Goal: Check status: Check status

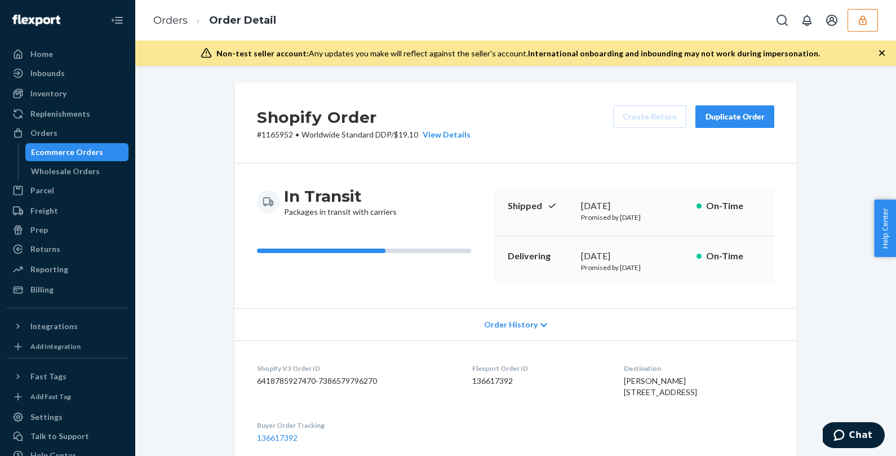
scroll to position [595, 0]
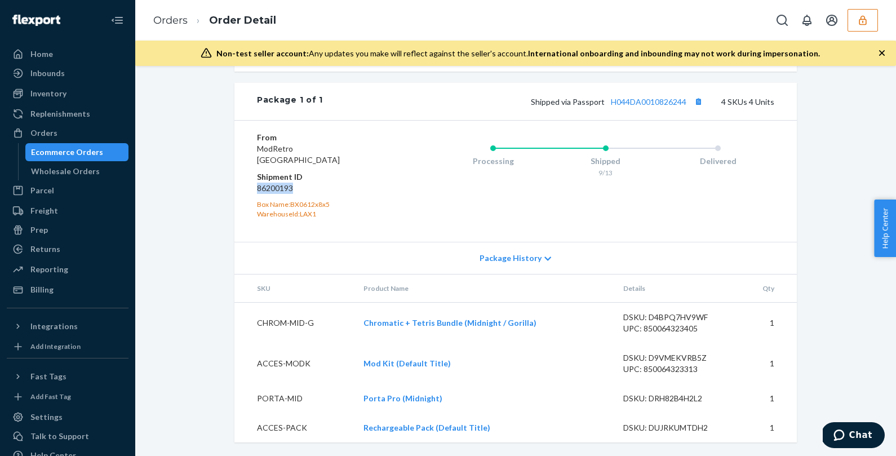
click at [876, 29] on button "button" at bounding box center [863, 20] width 30 height 23
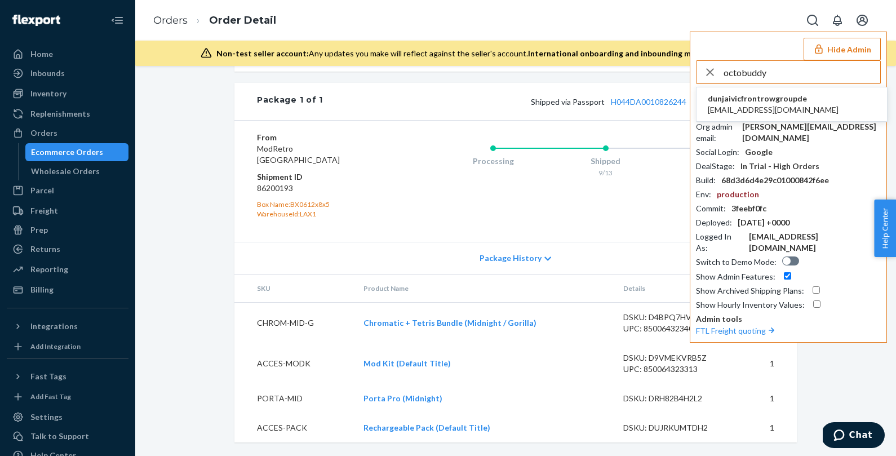
type input "octobuddy"
click at [776, 100] on span "dunjaivicfrontrowgroupde" at bounding box center [773, 98] width 131 height 11
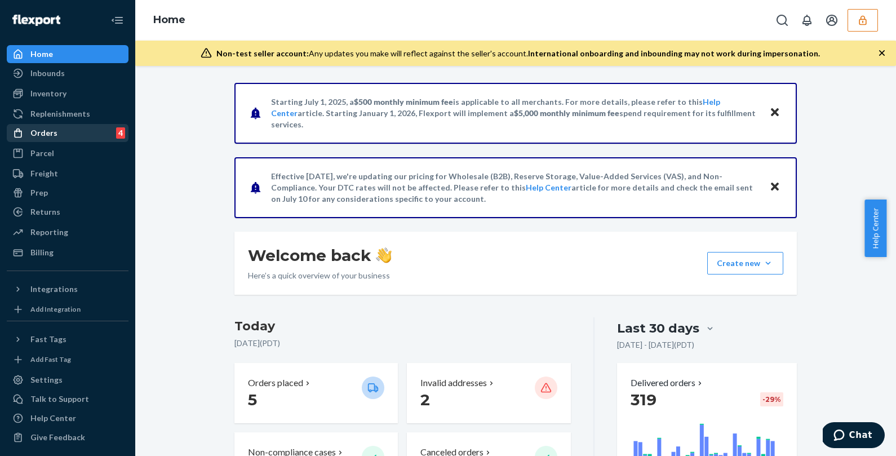
click at [39, 136] on div "Orders" at bounding box center [43, 132] width 27 height 11
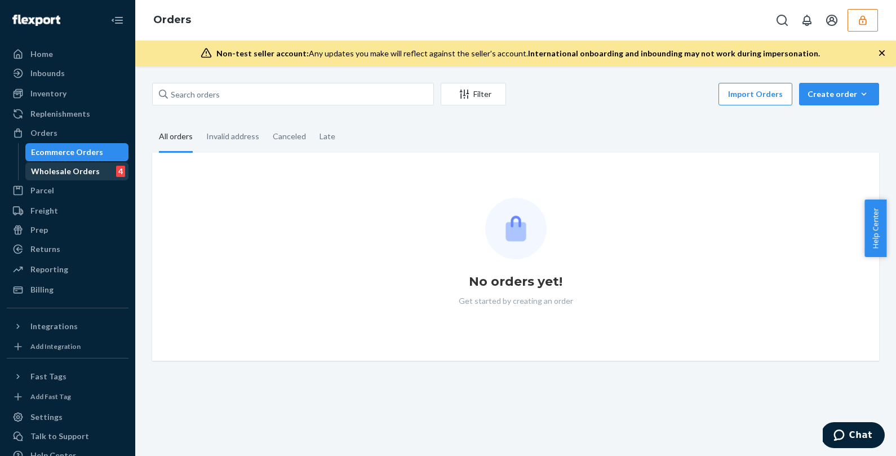
click at [58, 168] on div "Wholesale Orders" at bounding box center [65, 171] width 69 height 11
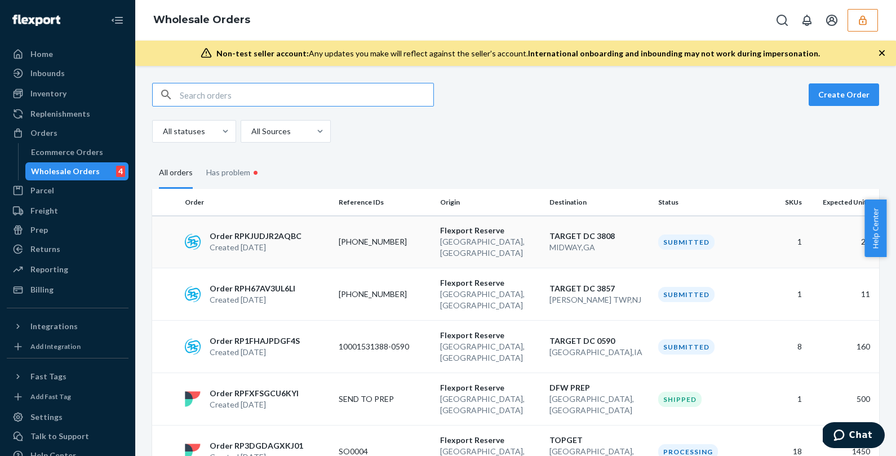
click at [306, 237] on div "Order RPKJUDJR2AQBC Created [DATE]" at bounding box center [257, 242] width 154 height 23
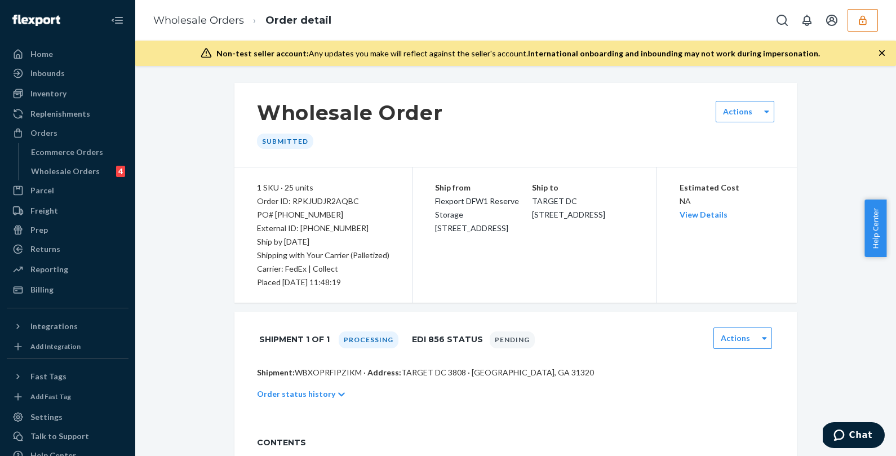
drag, startPoint x: 383, startPoint y: 225, endPoint x: 224, endPoint y: 227, distance: 158.4
click at [226, 227] on div "Wholesale Order Submitted Actions 1 SKU · 25 units Order ID: RPKJUDJR2AQBC PO# …" at bounding box center [516, 325] width 580 height 485
drag, startPoint x: 359, startPoint y: 371, endPoint x: 249, endPoint y: 368, distance: 109.4
click at [249, 368] on div "Shipment: WBXOPRFIPZIKM · Address: TARGET DC 3808 · [GEOGRAPHIC_DATA], [GEOGRAP…" at bounding box center [516, 395] width 563 height 56
copy p "Shipment: WBXOPRFIPZIKM ·"
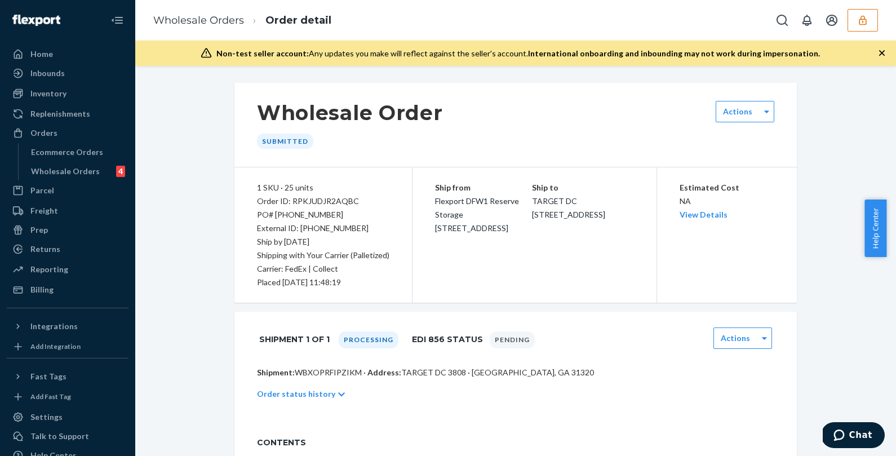
drag, startPoint x: 364, startPoint y: 215, endPoint x: 245, endPoint y: 214, distance: 119.0
click at [245, 214] on div "1 SKU · 25 units Order ID: RPKJUDJR2AQBC PO# [PHONE_NUMBER] External ID: [PHONE…" at bounding box center [324, 234] width 178 height 135
copy div "PO# [PHONE_NUMBER]"
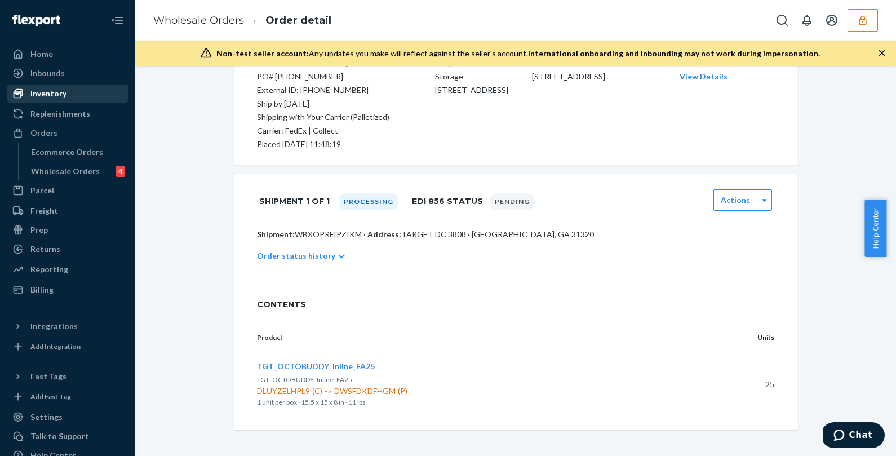
click at [50, 93] on div "Inventory" at bounding box center [48, 93] width 36 height 11
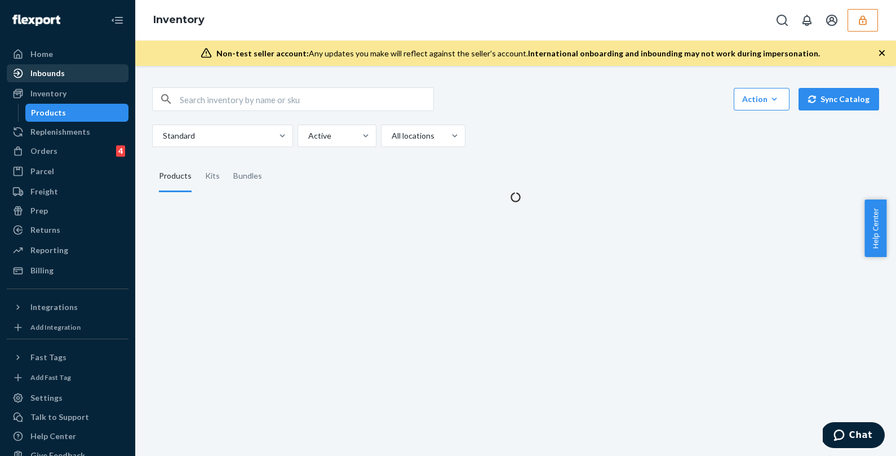
click at [50, 70] on div "Inbounds" at bounding box center [47, 73] width 34 height 11
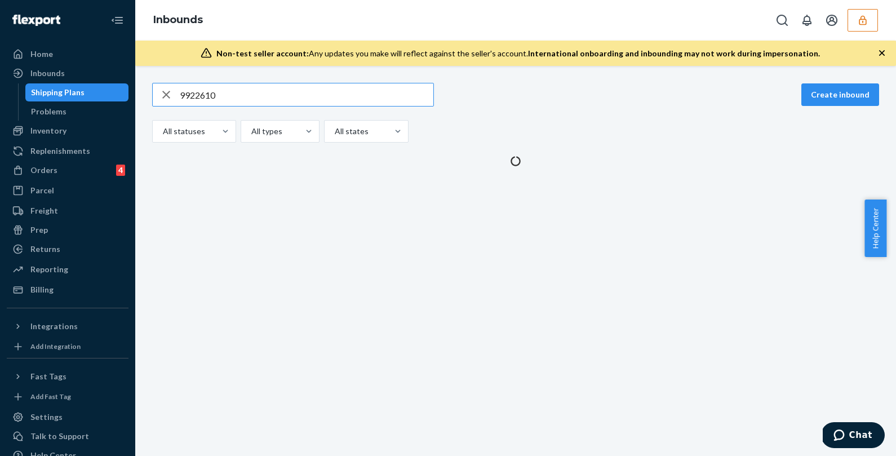
type input "9922610"
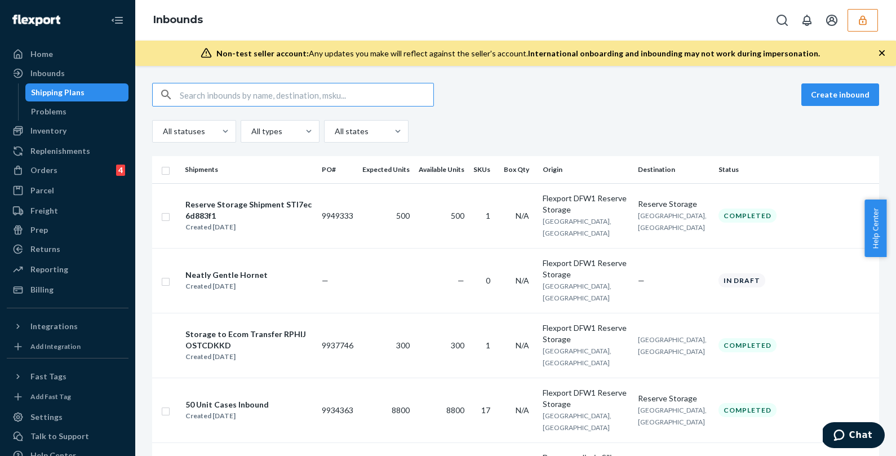
click at [324, 100] on input "text" at bounding box center [307, 94] width 254 height 23
type input "9922610"
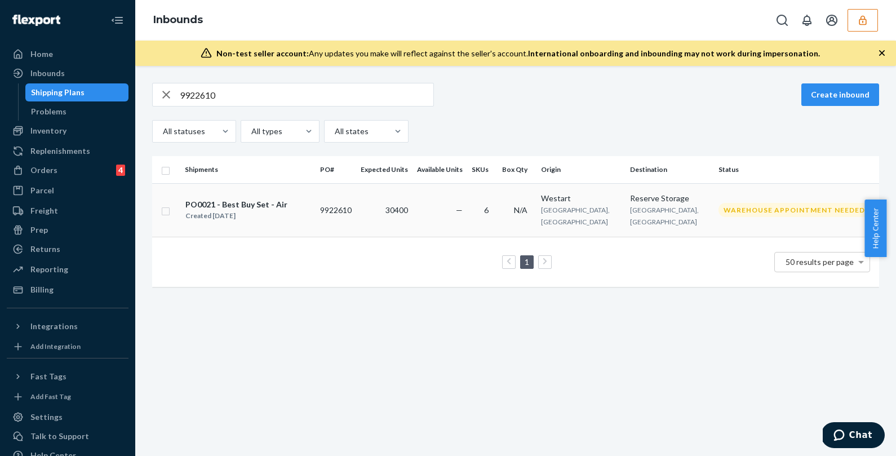
click at [357, 206] on td "30400" at bounding box center [384, 210] width 56 height 54
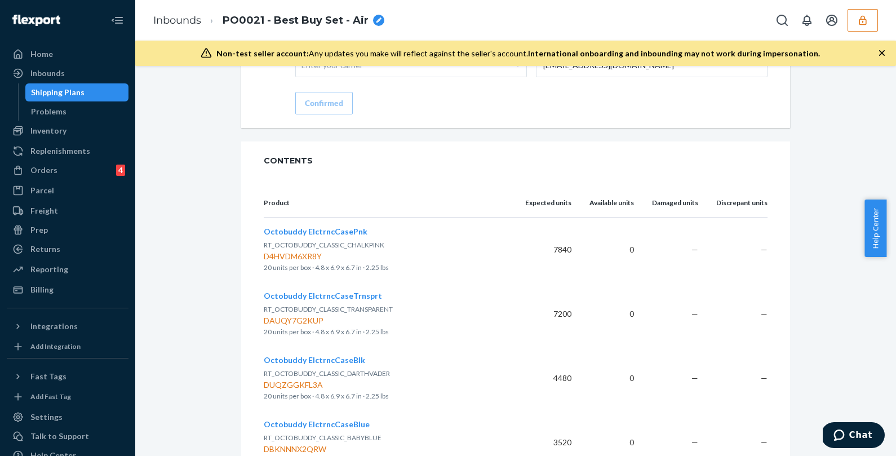
scroll to position [1468, 0]
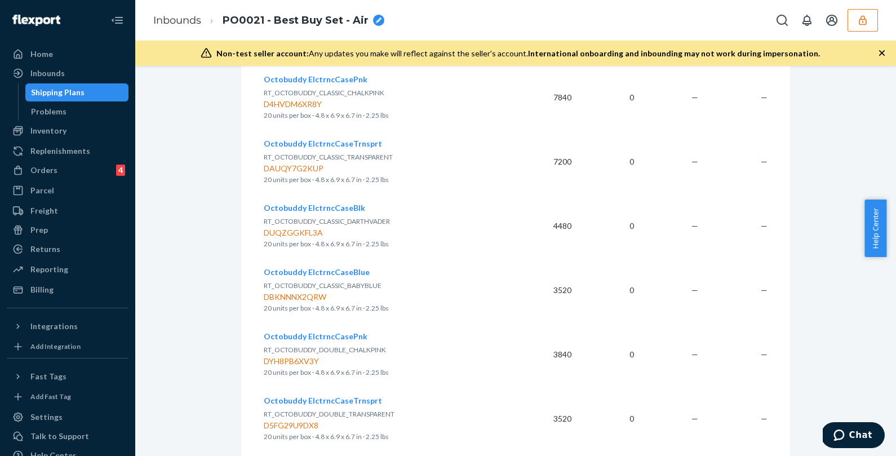
click at [860, 24] on icon "button" at bounding box center [862, 20] width 7 height 10
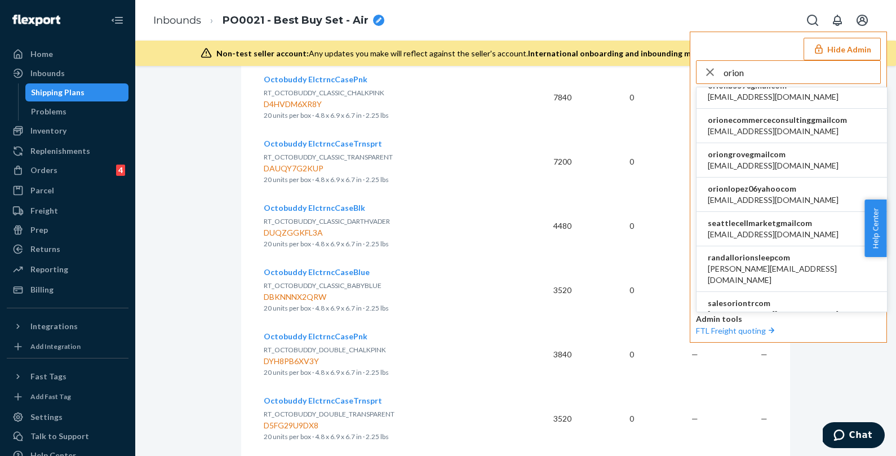
scroll to position [0, 0]
drag, startPoint x: 794, startPoint y: 76, endPoint x: 646, endPoint y: 73, distance: 148.3
click at [646, 73] on div "Inbounds PO0021 - Best Buy Set - Air Hide Admin orion [DOMAIN_NAME] 01GYZRAD5MG…" at bounding box center [515, 228] width 761 height 456
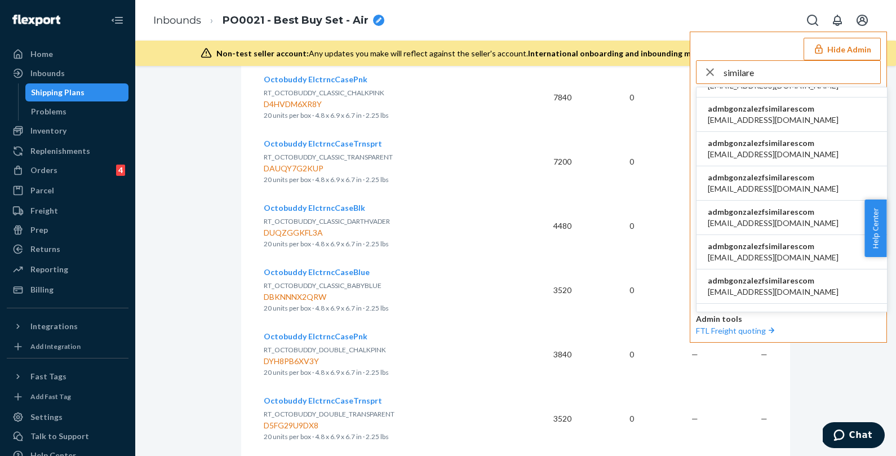
type input "similare"
click at [747, 110] on span "admbgonzalezfsimilarescom" at bounding box center [773, 108] width 131 height 11
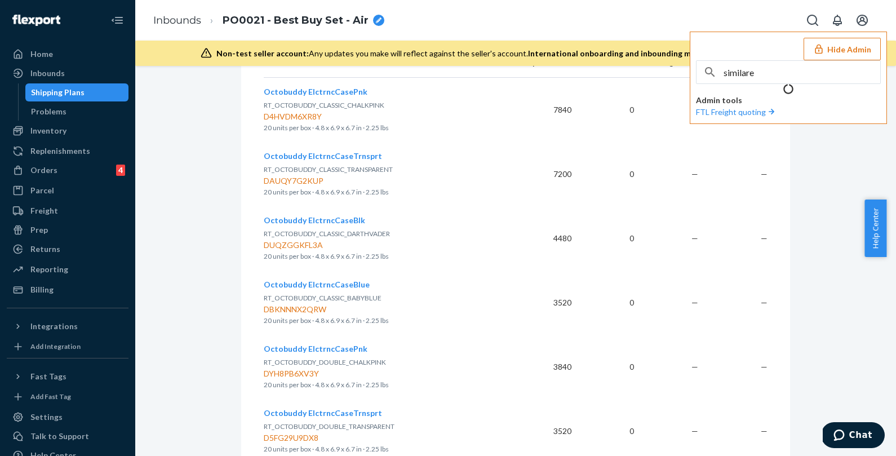
scroll to position [1477, 0]
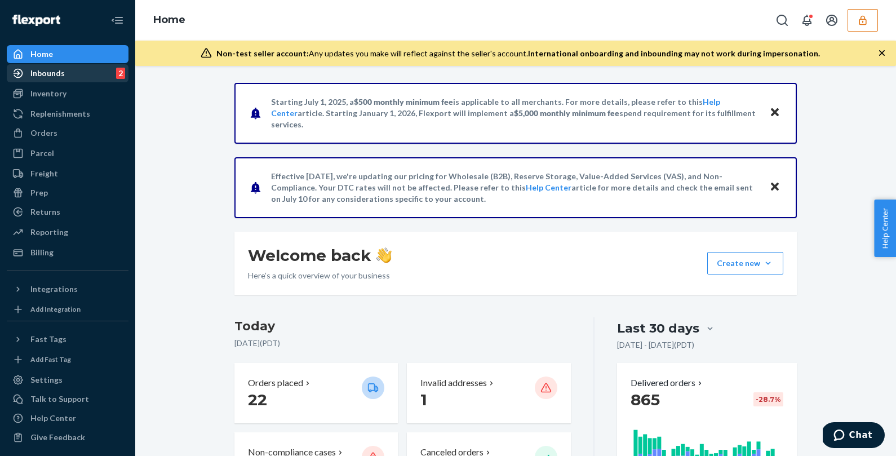
click at [101, 76] on div "Inbounds 2" at bounding box center [68, 73] width 120 height 16
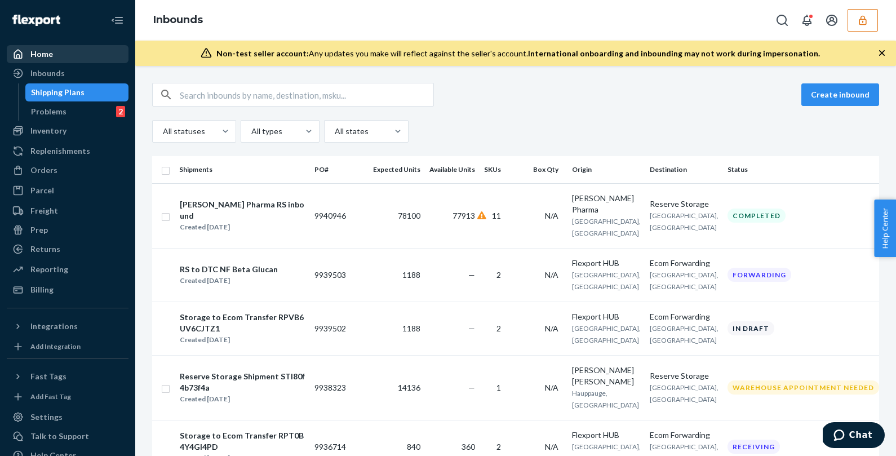
click at [60, 60] on div "Home" at bounding box center [68, 54] width 120 height 16
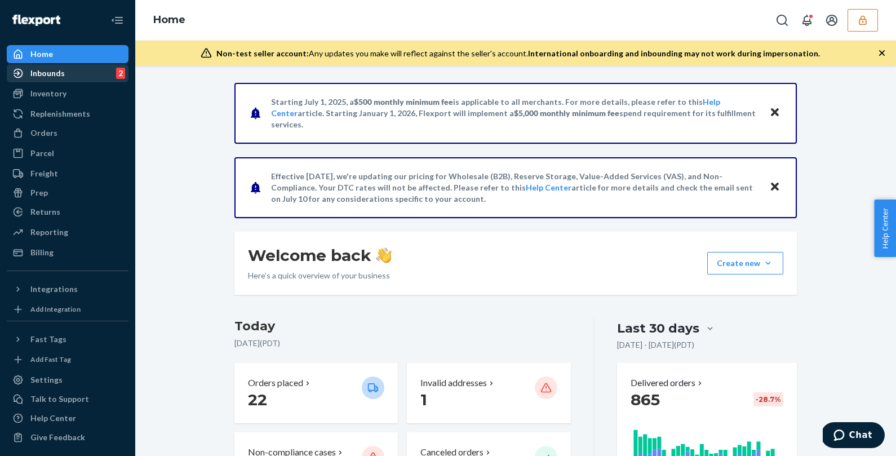
click at [72, 70] on div "Inbounds 2" at bounding box center [68, 73] width 120 height 16
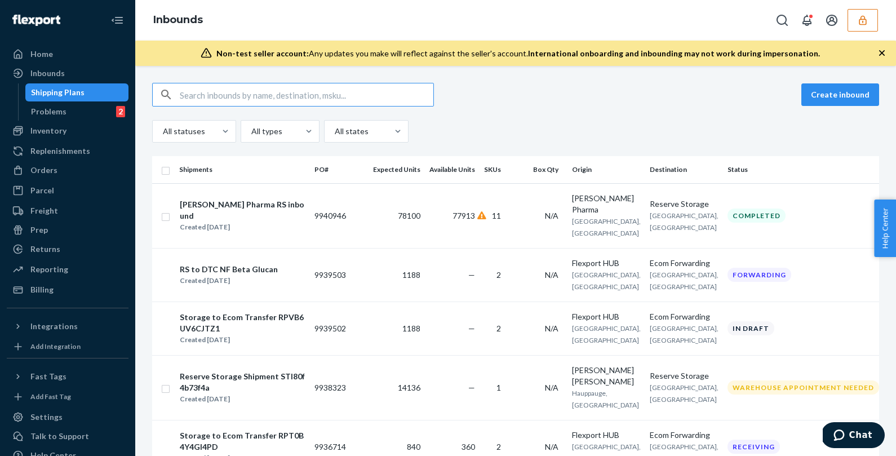
click at [859, 26] on button "button" at bounding box center [863, 20] width 30 height 23
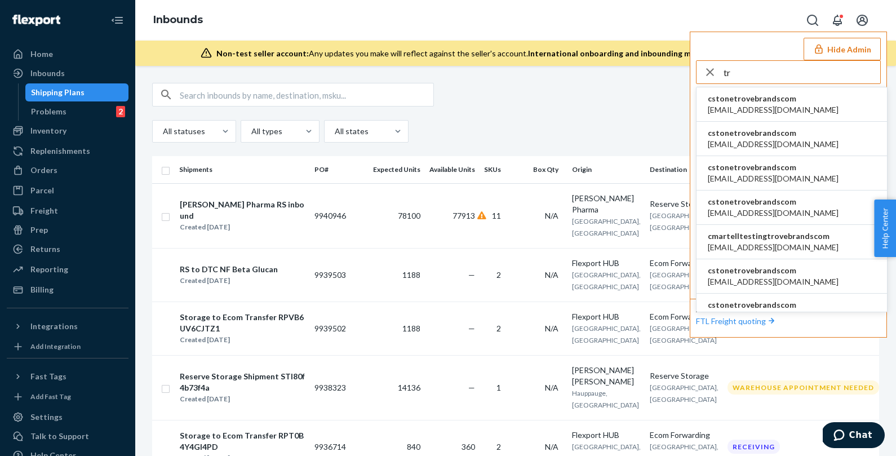
type input "t"
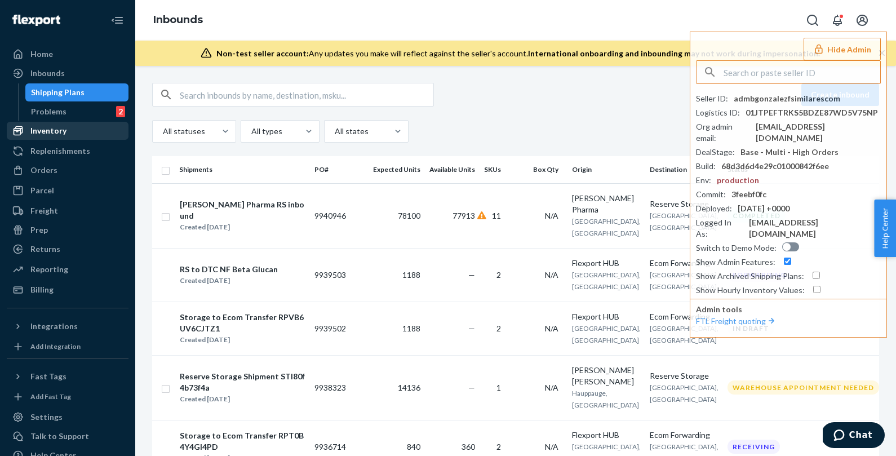
click at [58, 136] on div "Inventory" at bounding box center [68, 131] width 120 height 16
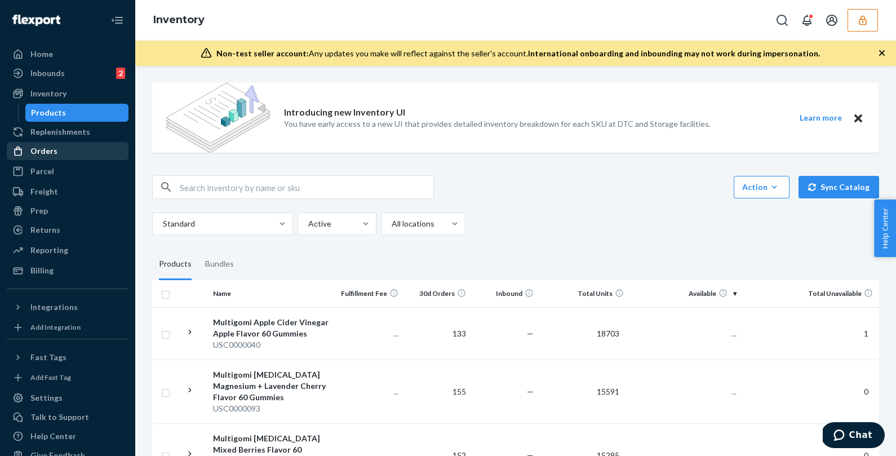
click at [53, 143] on div "Orders" at bounding box center [68, 151] width 120 height 16
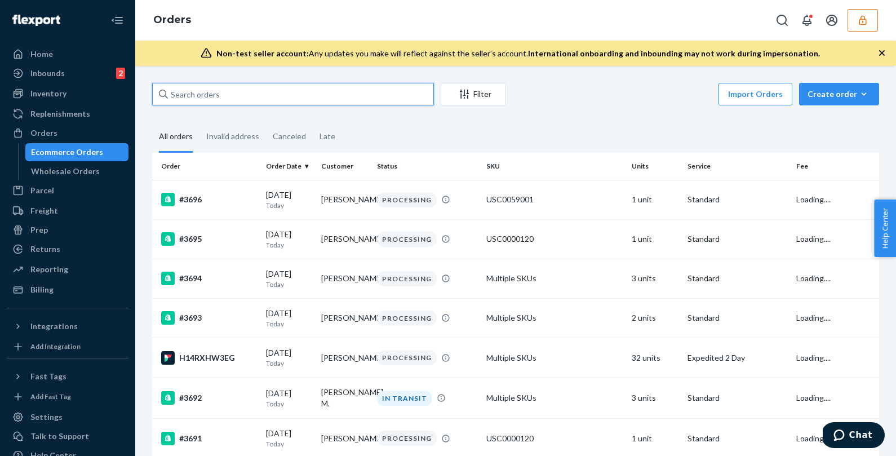
click at [241, 92] on input "text" at bounding box center [293, 94] width 282 height 23
paste input "86576993"
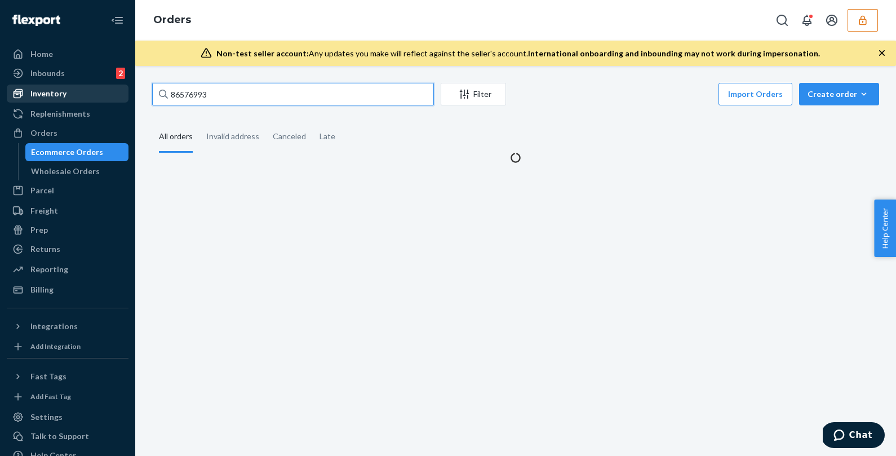
drag, startPoint x: 284, startPoint y: 97, endPoint x: 96, endPoint y: 87, distance: 187.5
click at [96, 87] on div "Home Inbounds 2 Shipping Plans Problems 2 Inventory Products Replenishments Ord…" at bounding box center [448, 228] width 896 height 456
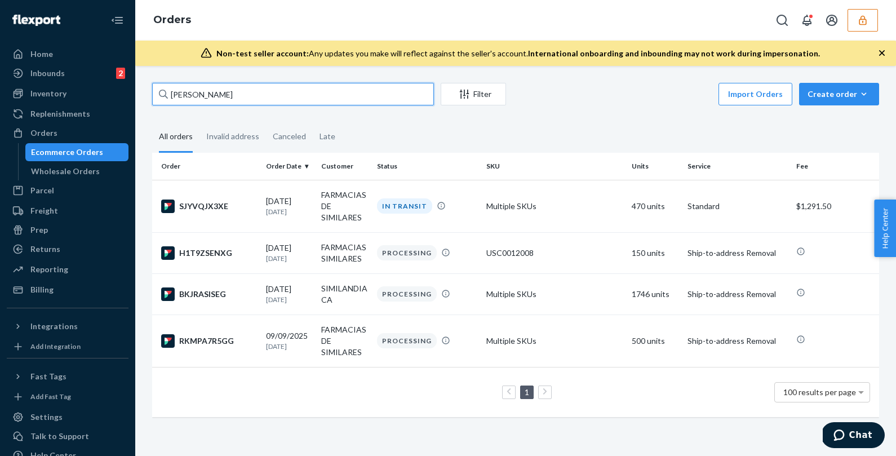
type input "[PERSON_NAME]"
click at [244, 347] on td "RKMPA7R5GG" at bounding box center [206, 341] width 109 height 52
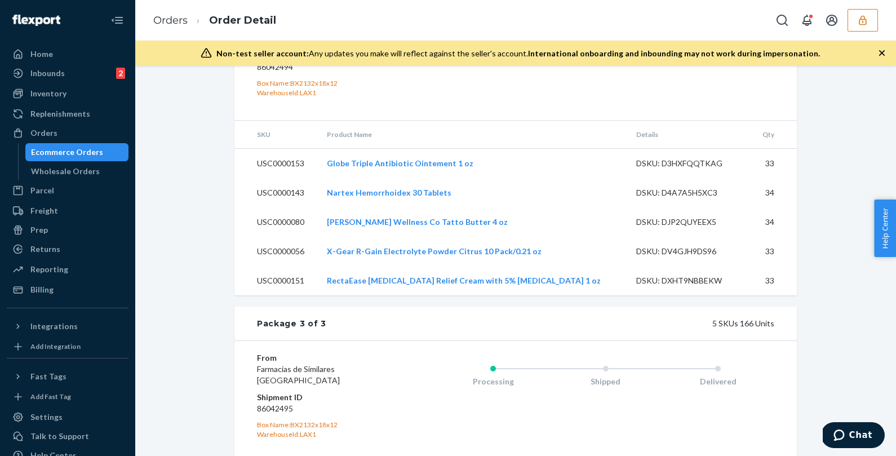
scroll to position [948, 0]
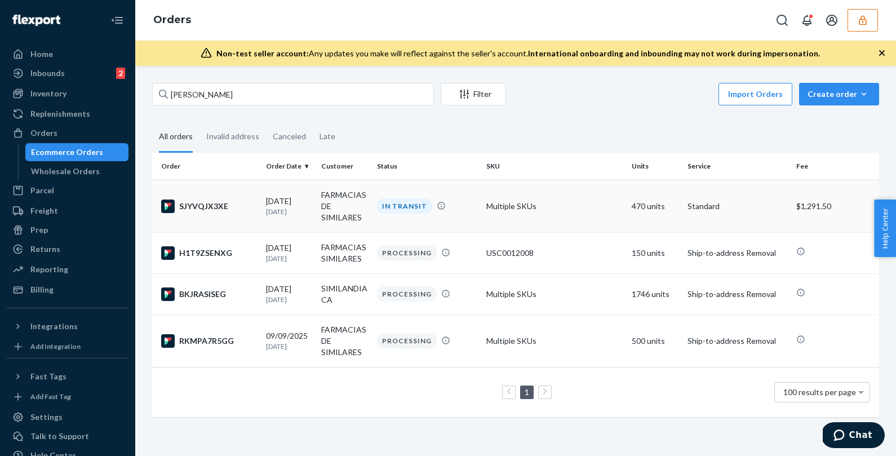
click at [247, 205] on div "SJYVQJX3XE" at bounding box center [209, 207] width 96 height 14
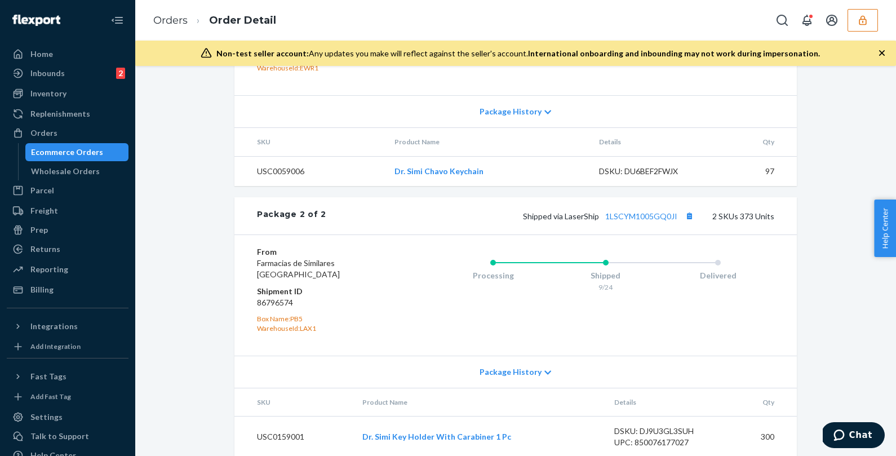
scroll to position [640, 0]
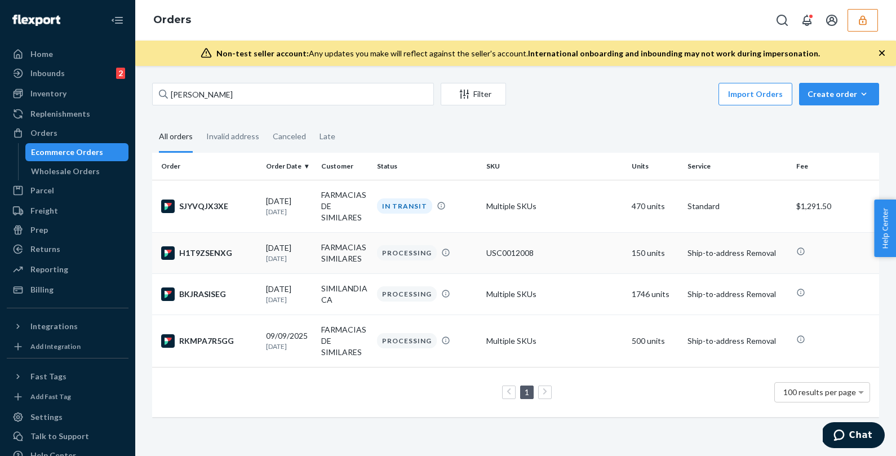
click at [235, 263] on td "H1T9ZSENXG" at bounding box center [206, 252] width 109 height 41
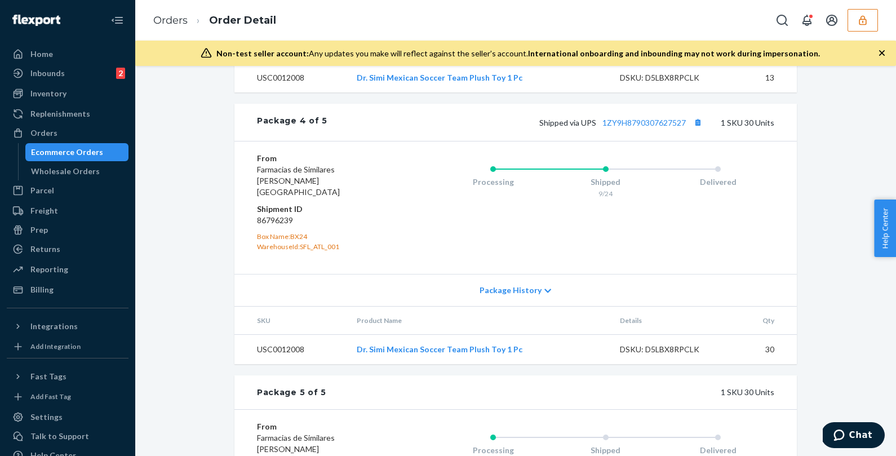
scroll to position [1416, 0]
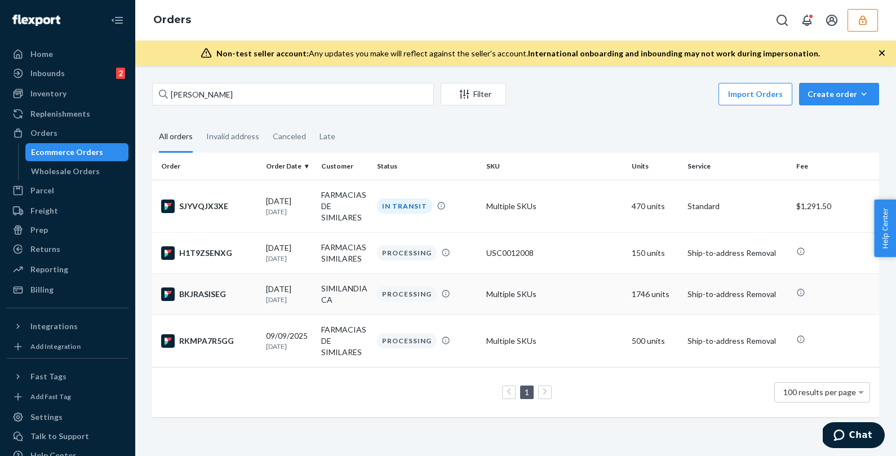
click at [238, 299] on div "BKJRASISEG" at bounding box center [209, 295] width 96 height 14
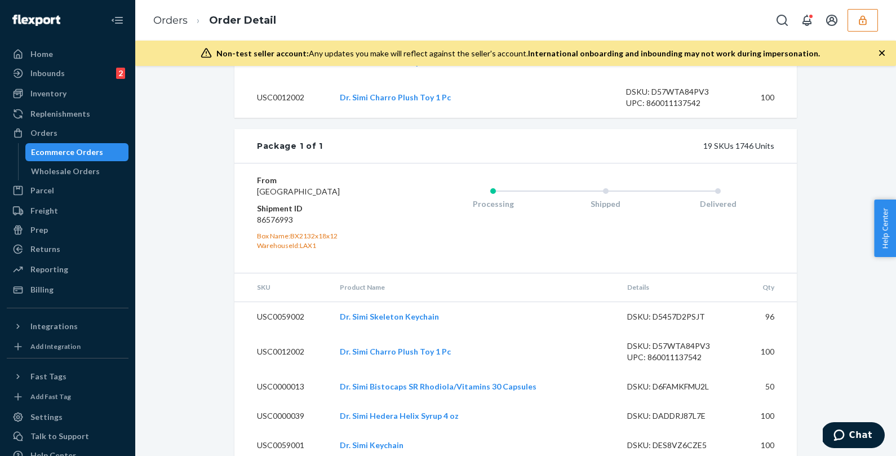
scroll to position [994, 0]
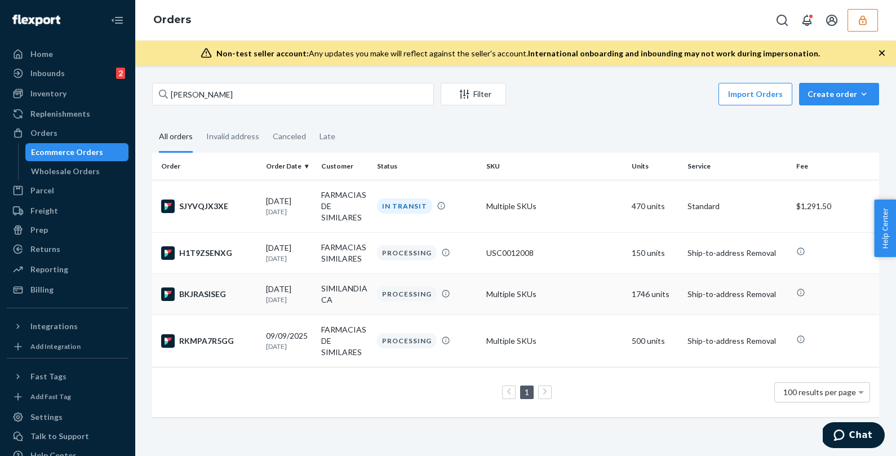
click at [250, 298] on div "BKJRASISEG" at bounding box center [209, 295] width 96 height 14
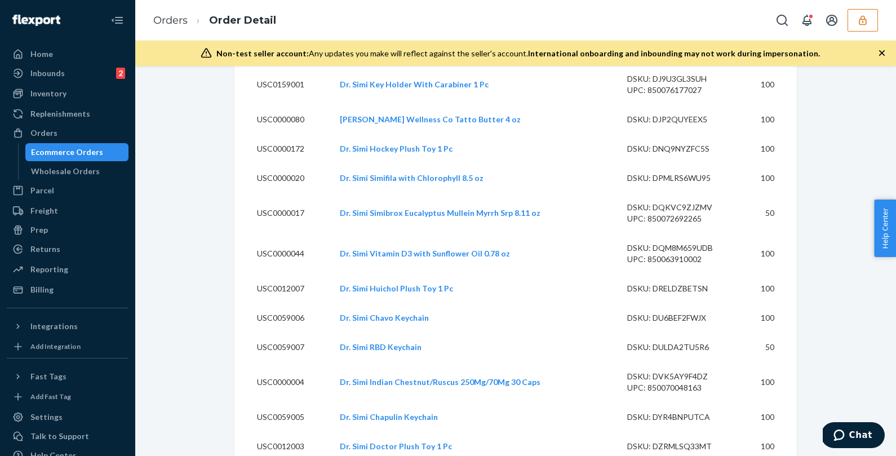
scroll to position [1500, 0]
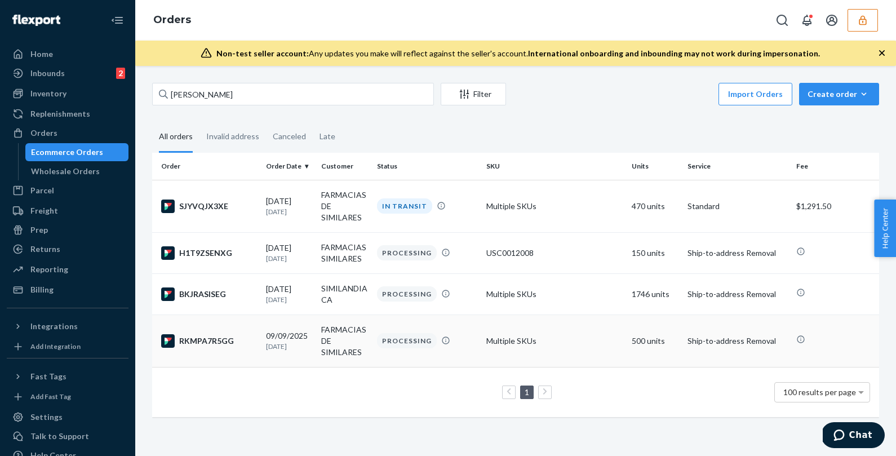
click at [252, 341] on div "RKMPA7R5GG" at bounding box center [209, 341] width 96 height 14
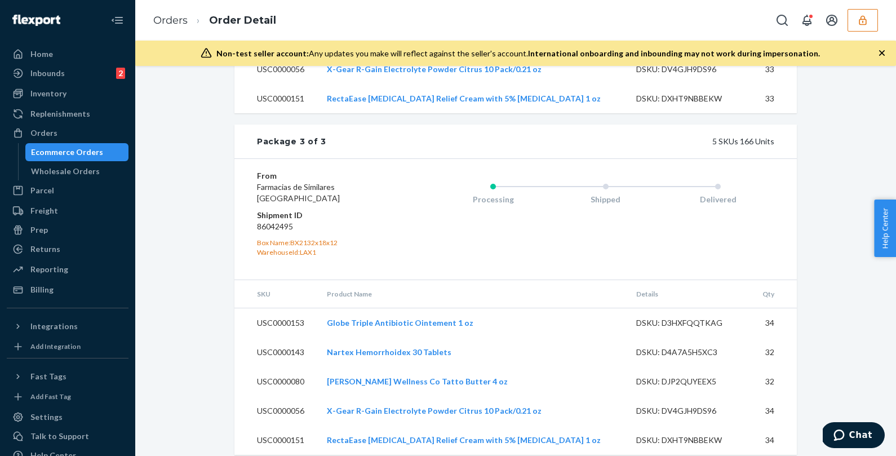
scroll to position [1238, 0]
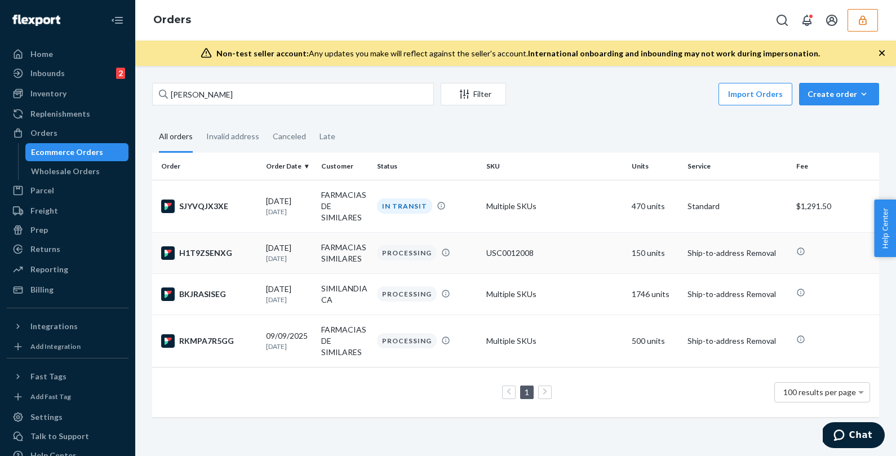
click at [246, 264] on td "H1T9ZSENXG" at bounding box center [206, 252] width 109 height 41
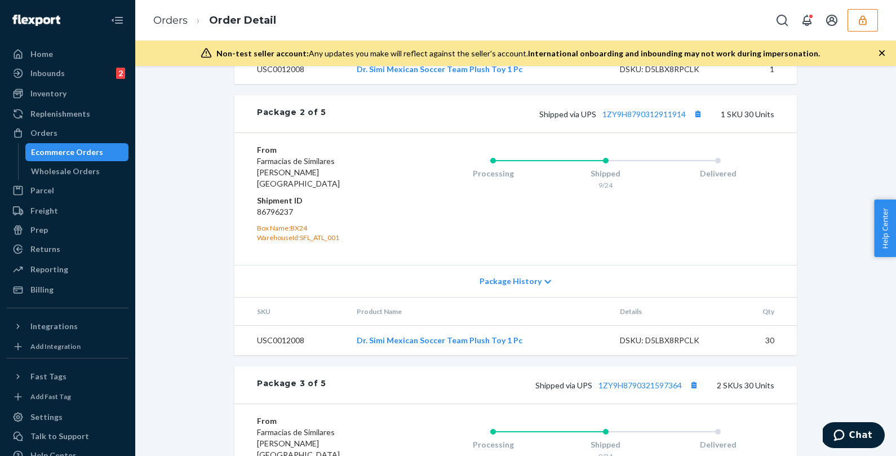
scroll to position [697, 0]
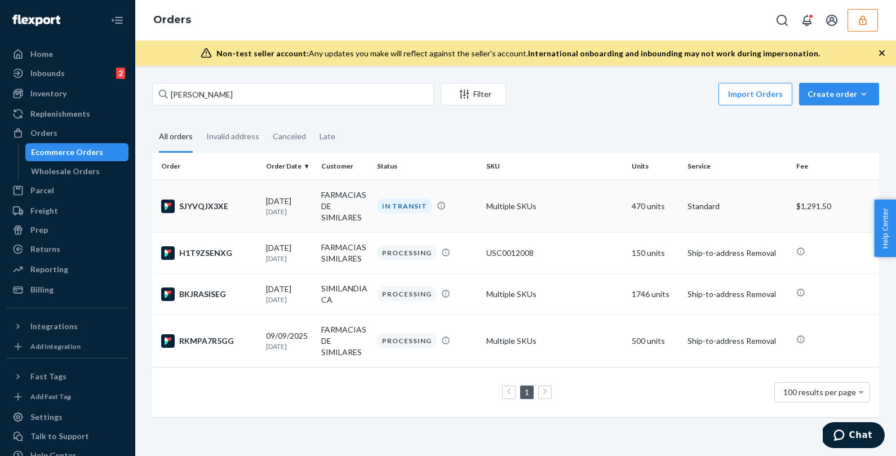
click at [253, 213] on td "SJYVQJX3XE" at bounding box center [206, 206] width 109 height 52
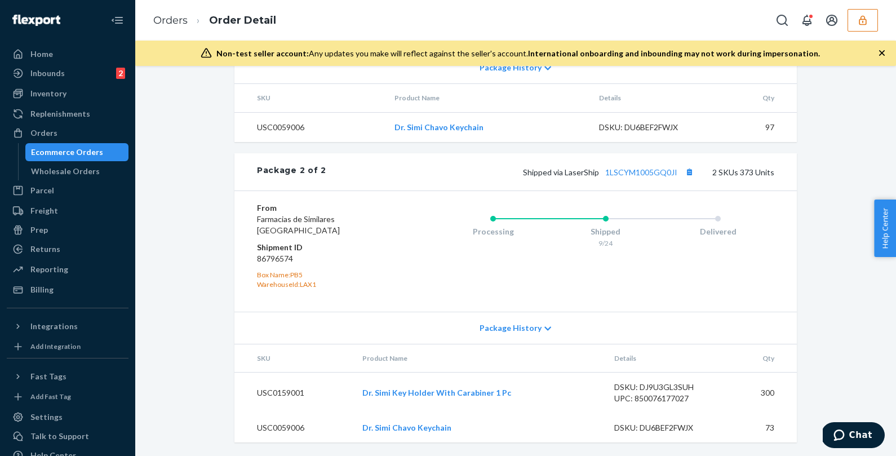
scroll to position [685, 0]
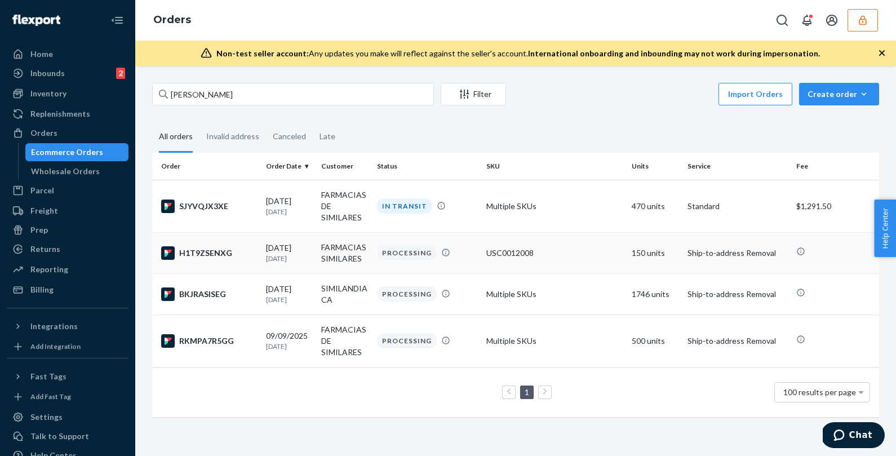
click at [286, 263] on td "09/23/2025 1 day ago" at bounding box center [290, 252] width 56 height 41
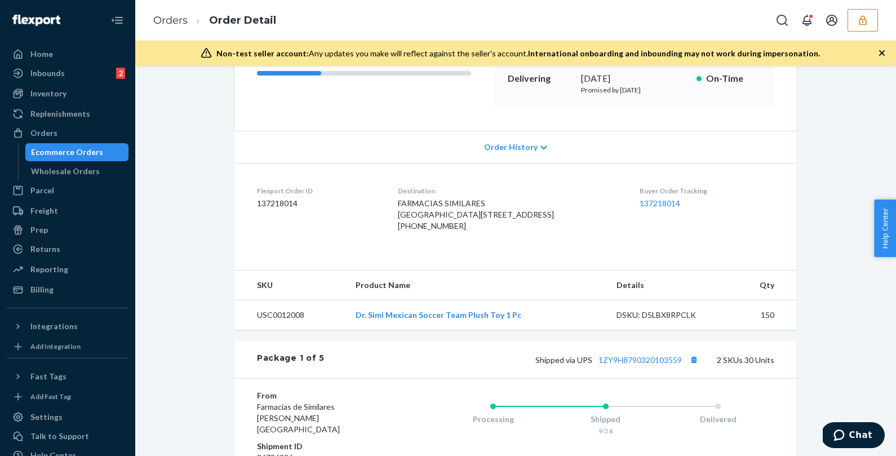
scroll to position [187, 0]
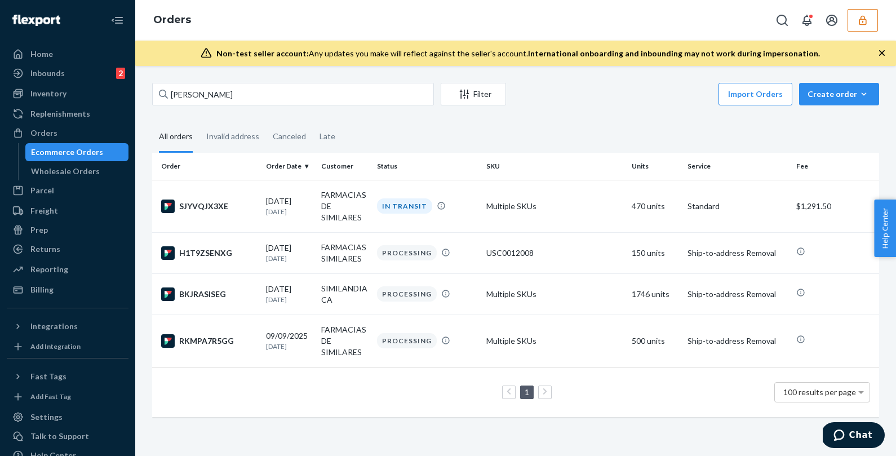
click at [863, 24] on icon "button" at bounding box center [862, 20] width 7 height 10
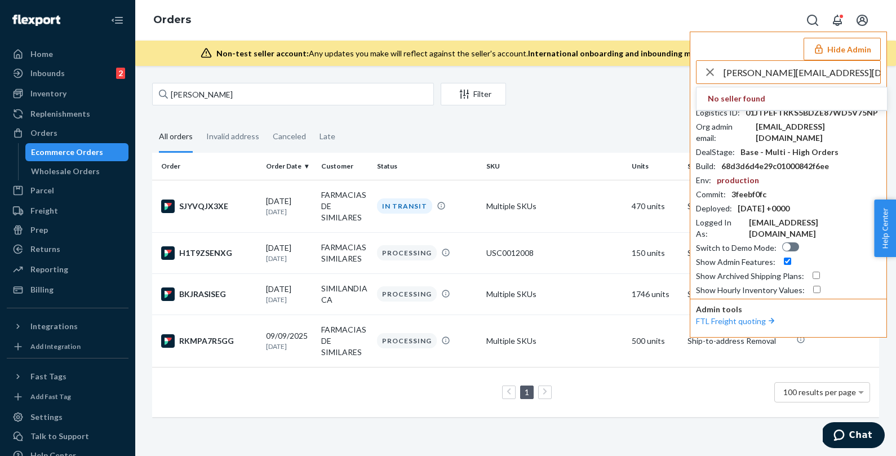
click at [758, 71] on input "devesh@maticrobots.com" at bounding box center [802, 72] width 157 height 23
click at [802, 74] on input "deveshmaticrobots.com" at bounding box center [802, 72] width 157 height 23
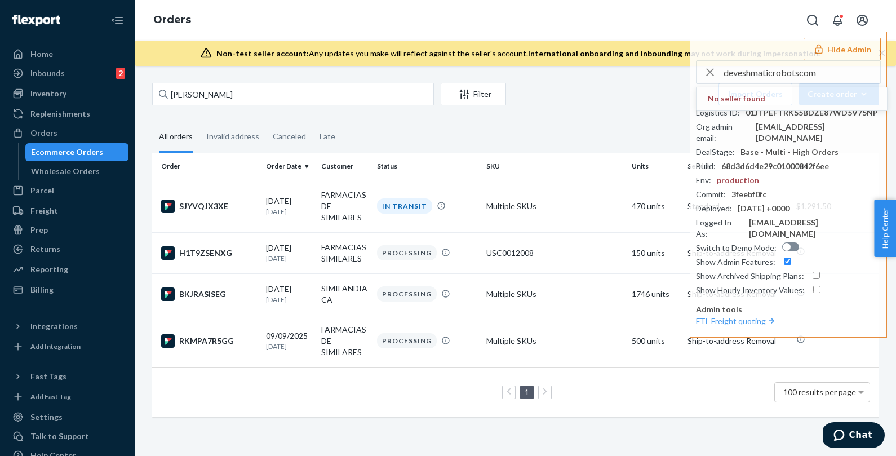
click at [567, 117] on div "simila Filter Import Orders Create order Ecommerce order Removal order All orde…" at bounding box center [516, 256] width 744 height 346
click at [793, 73] on input "deveshmaticrobotscom" at bounding box center [802, 72] width 157 height 23
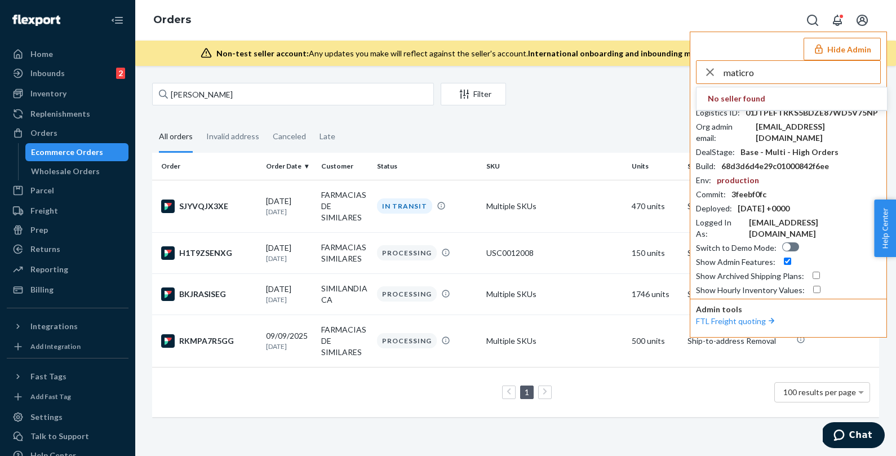
type input "maticr"
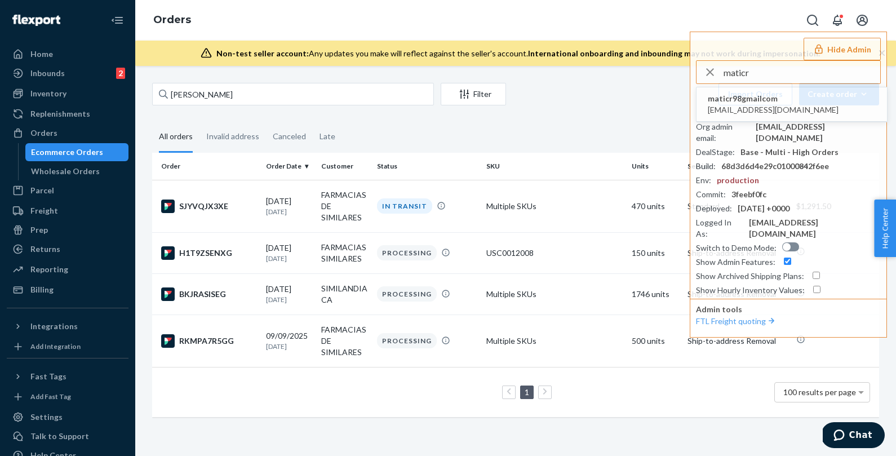
drag, startPoint x: 762, startPoint y: 76, endPoint x: 687, endPoint y: 74, distance: 74.4
click at [687, 74] on div "Orders Hide Admin maticr maticr98gmailcom maticr98@gmail.com Seller ID : admbgo…" at bounding box center [515, 228] width 761 height 456
click at [572, 120] on div "simila Filter Import Orders Create order Ecommerce order Removal order All orde…" at bounding box center [516, 256] width 744 height 346
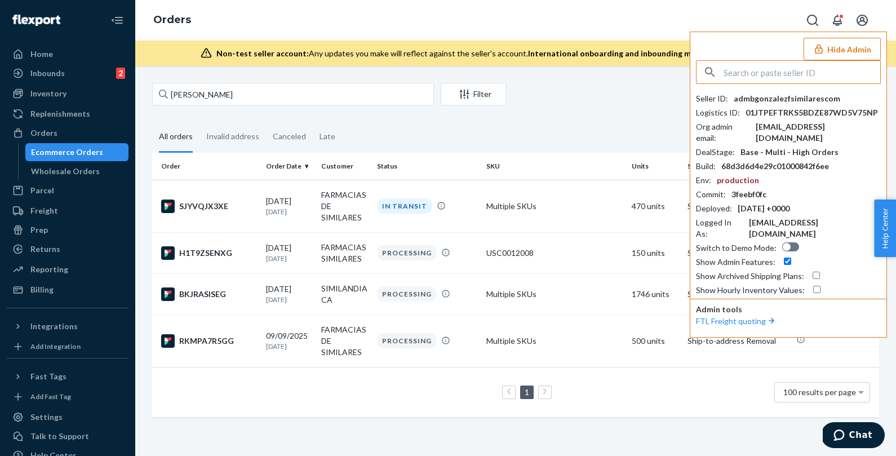
click at [767, 68] on input "text" at bounding box center [802, 72] width 157 height 23
click at [784, 69] on input "maticrobots" at bounding box center [802, 72] width 157 height 23
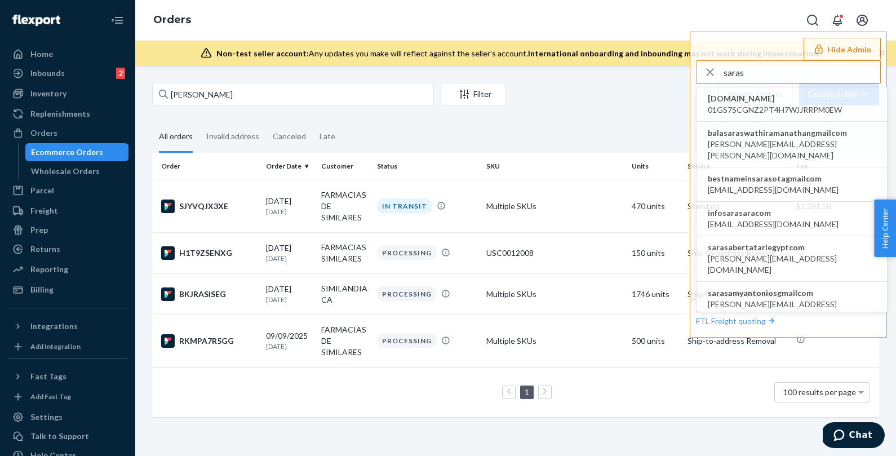
type input "saras"
